Goal: Navigation & Orientation: Find specific page/section

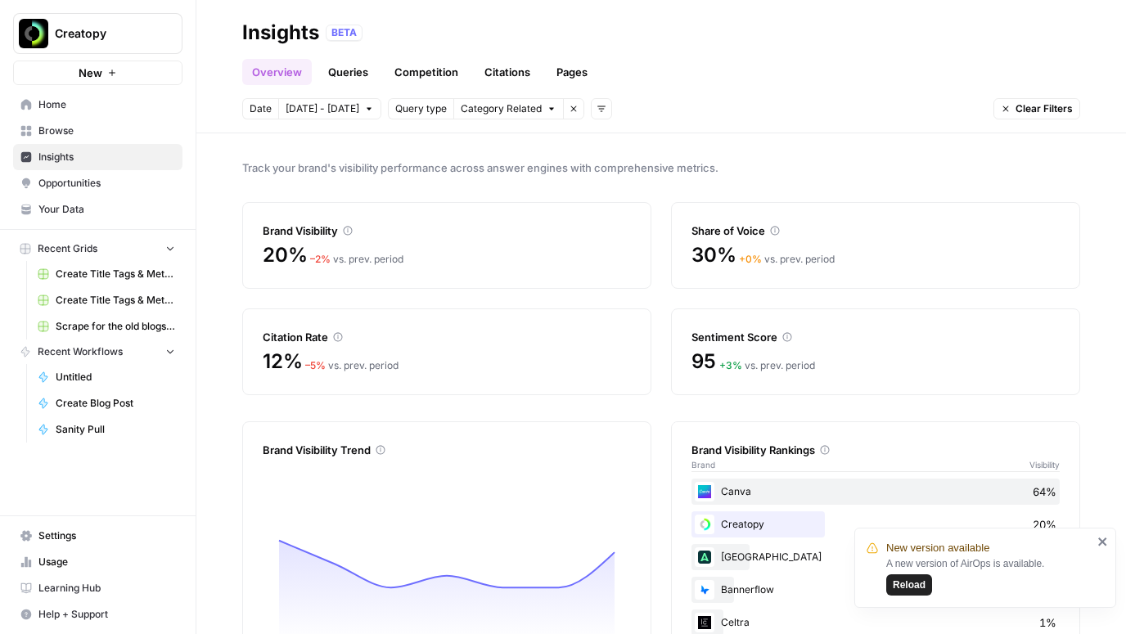
click at [71, 205] on span "Your Data" at bounding box center [106, 209] width 137 height 15
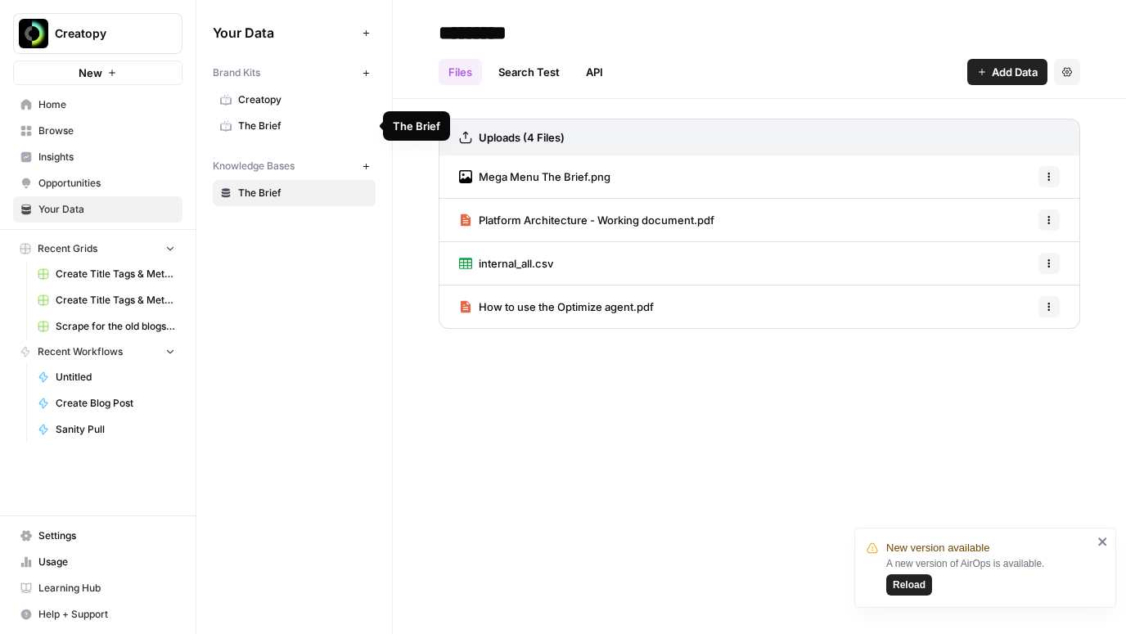
click at [276, 129] on span "The Brief" at bounding box center [303, 126] width 130 height 15
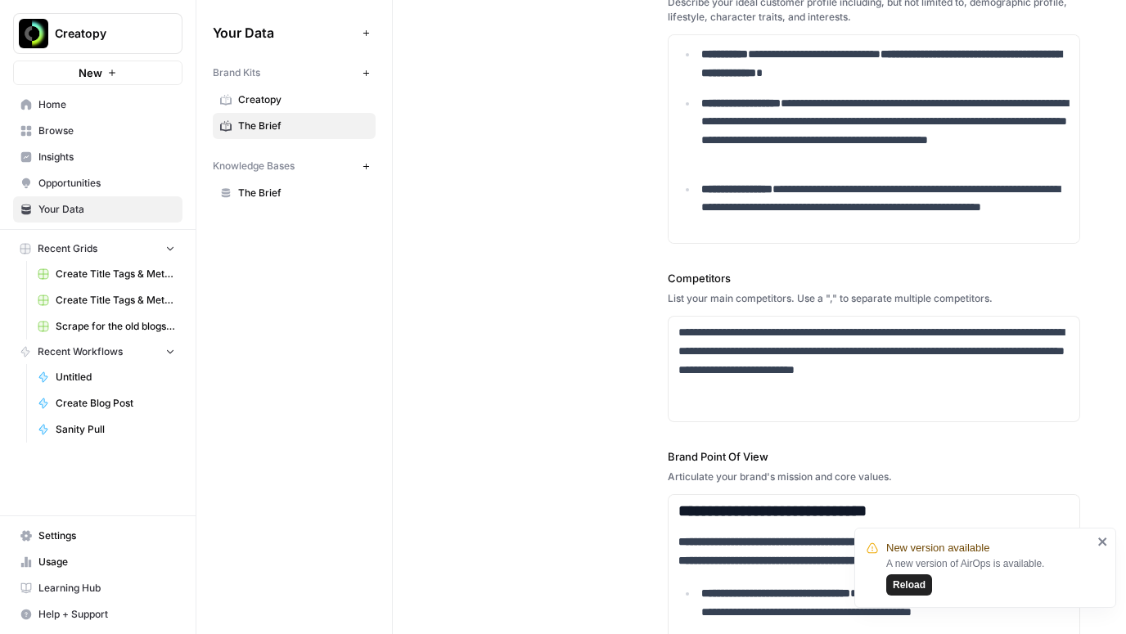
scroll to position [502, 0]
